Goal: Check status: Check status

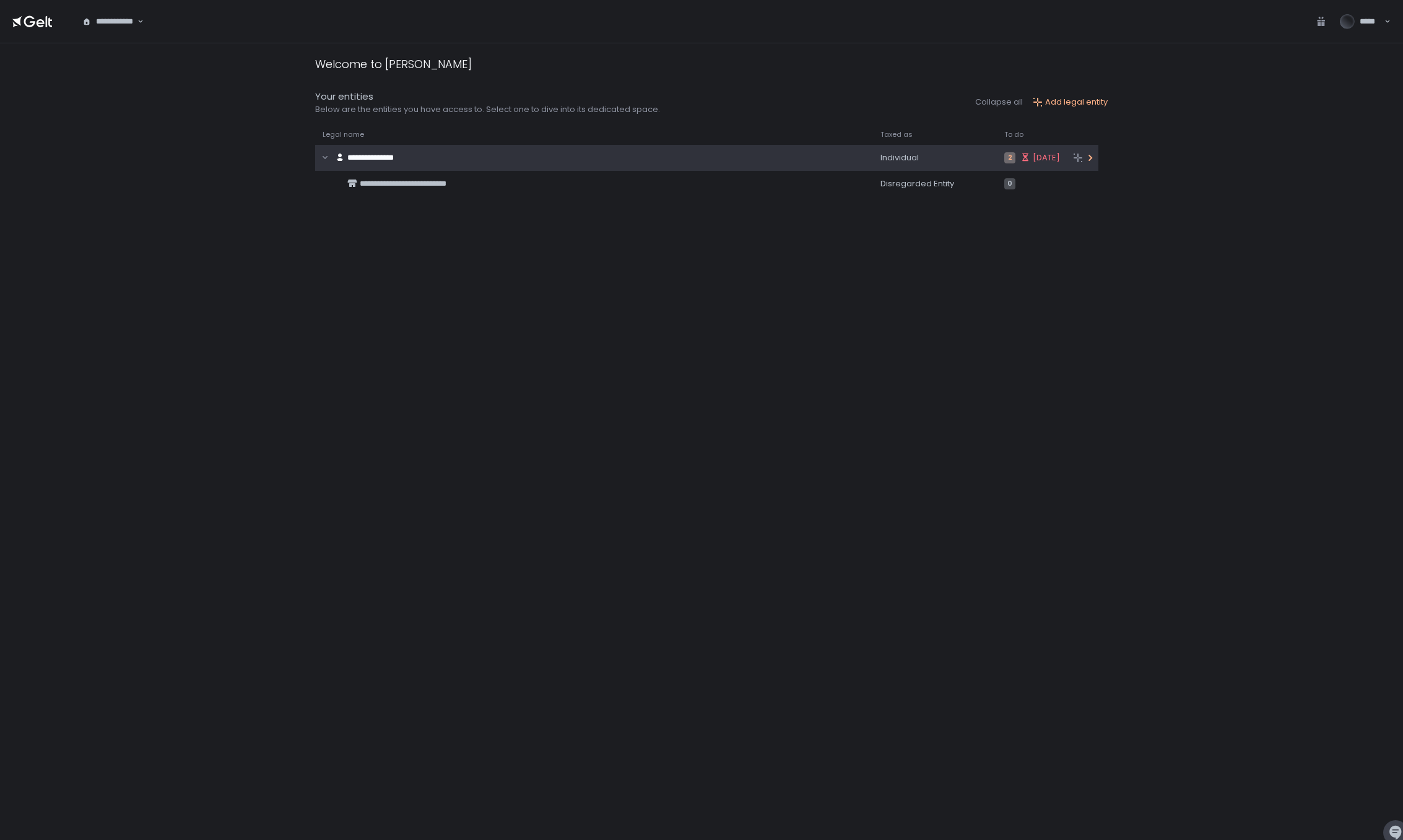
click at [437, 159] on div "**********" at bounding box center [574, 158] width 517 height 23
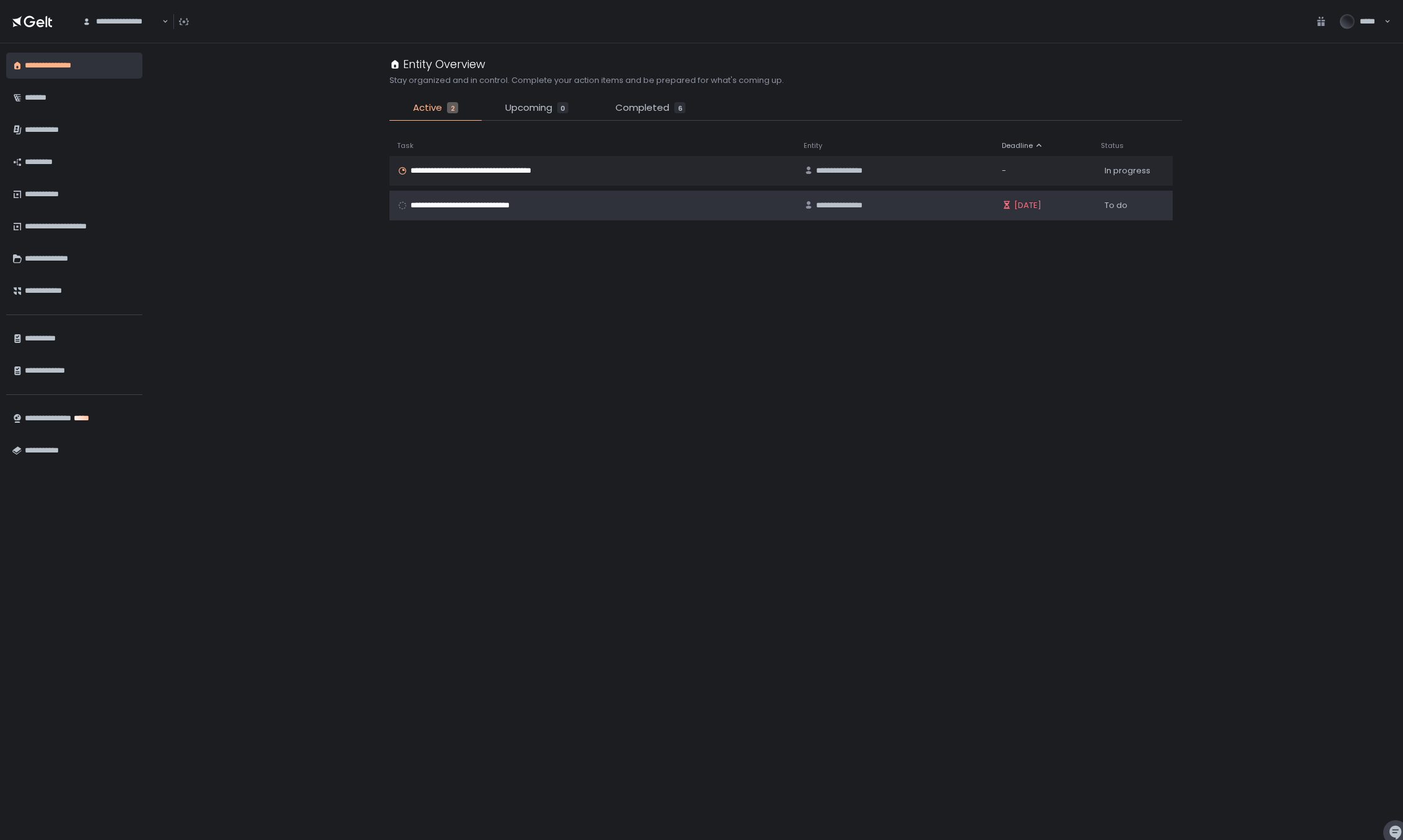
click at [468, 197] on td "**********" at bounding box center [592, 205] width 407 height 30
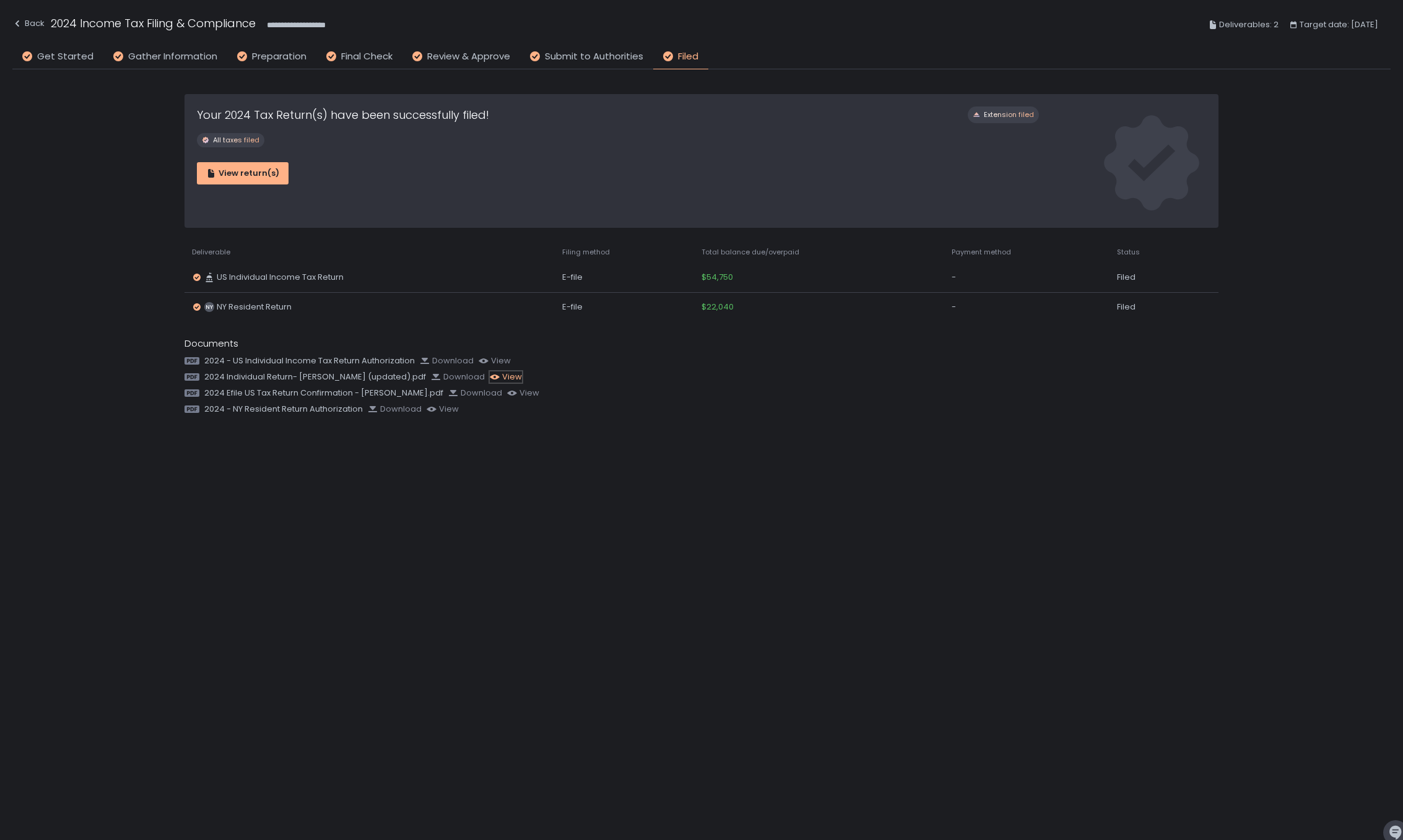
click at [498, 379] on div "view" at bounding box center [506, 377] width 32 height 11
